Goal: Task Accomplishment & Management: Manage account settings

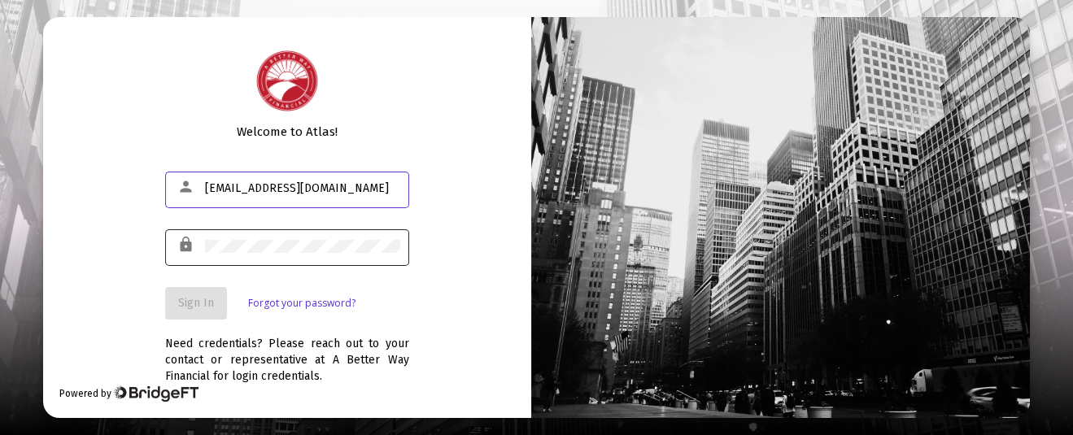
type input "[EMAIL_ADDRESS][DOMAIN_NAME]"
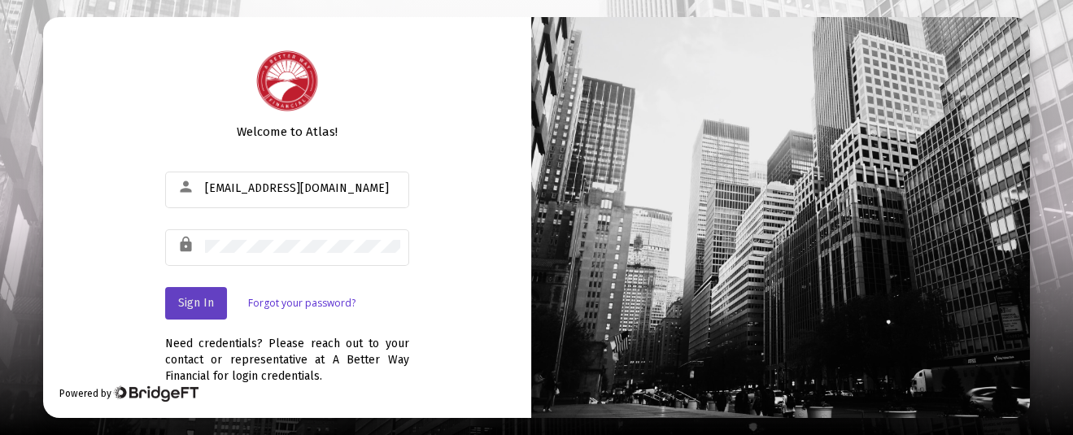
click at [194, 293] on button "Sign In" at bounding box center [196, 303] width 62 height 33
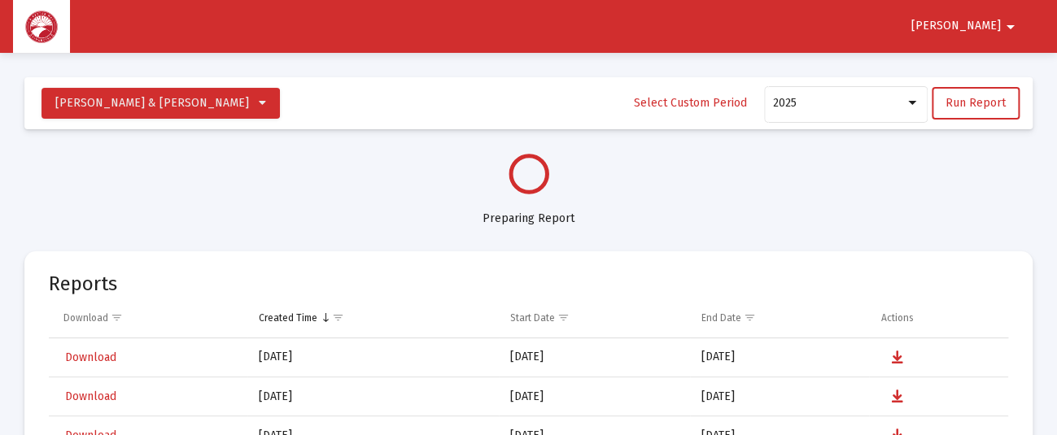
select select "View all"
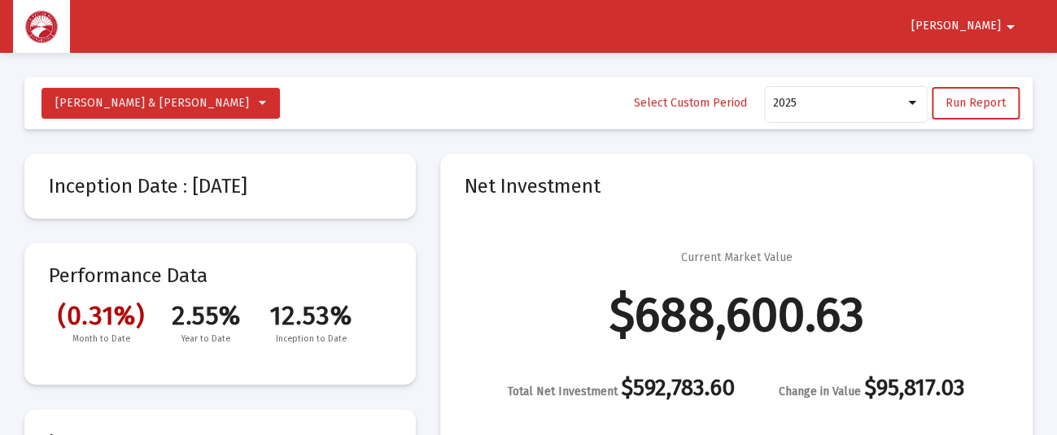
click at [1008, 20] on mat-icon "arrow_drop_down" at bounding box center [1011, 27] width 20 height 33
click at [1010, 64] on button "Logout" at bounding box center [994, 69] width 91 height 39
